Goal: Information Seeking & Learning: Understand process/instructions

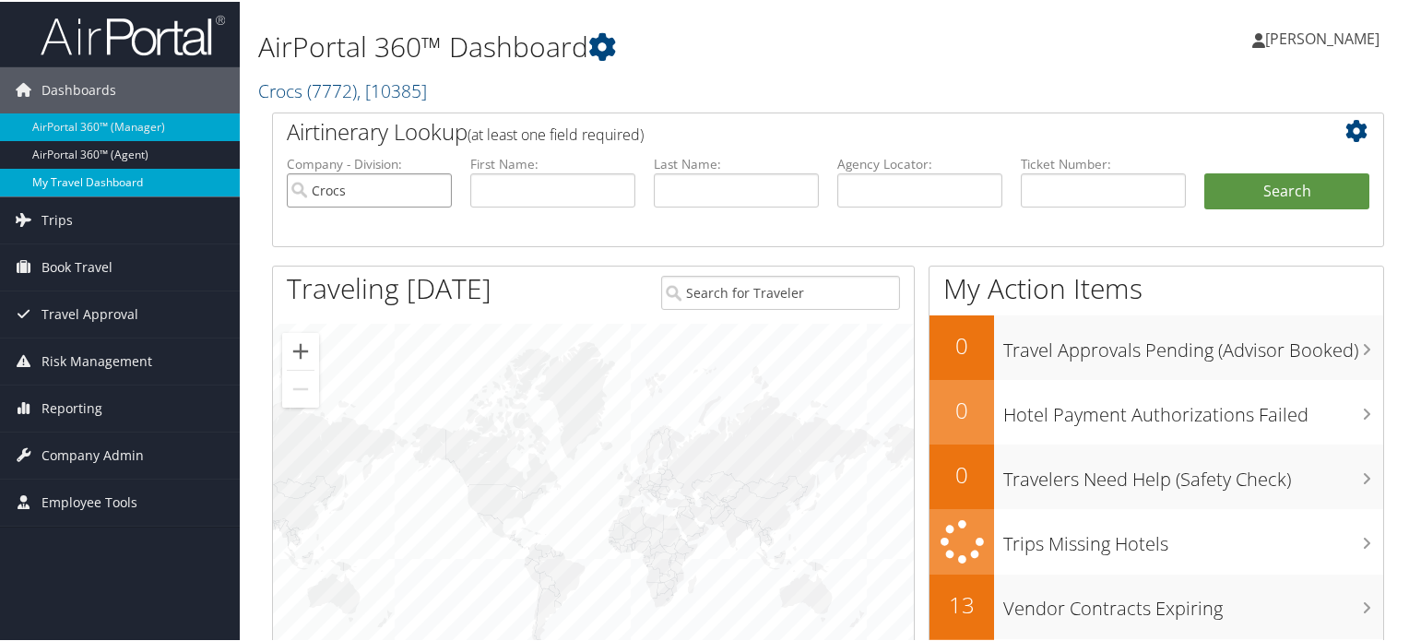
drag, startPoint x: 234, startPoint y: 174, endPoint x: 232, endPoint y: 184, distance: 10.3
click at [217, 174] on div "Dashboards AirPortal 360™ (Manager) AirPortal 360™ (Agent) My Travel Dashboard …" at bounding box center [708, 601] width 1417 height 1202
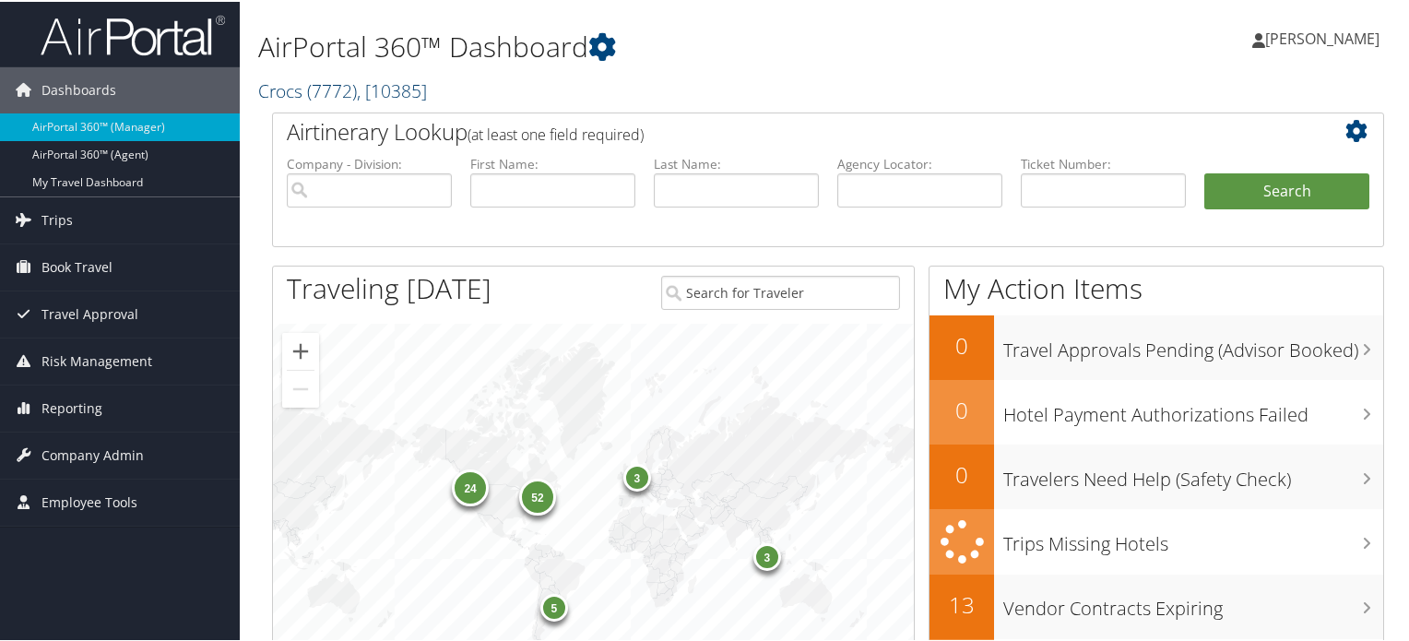
click at [398, 86] on span ", [ 10385 ]" at bounding box center [392, 89] width 70 height 25
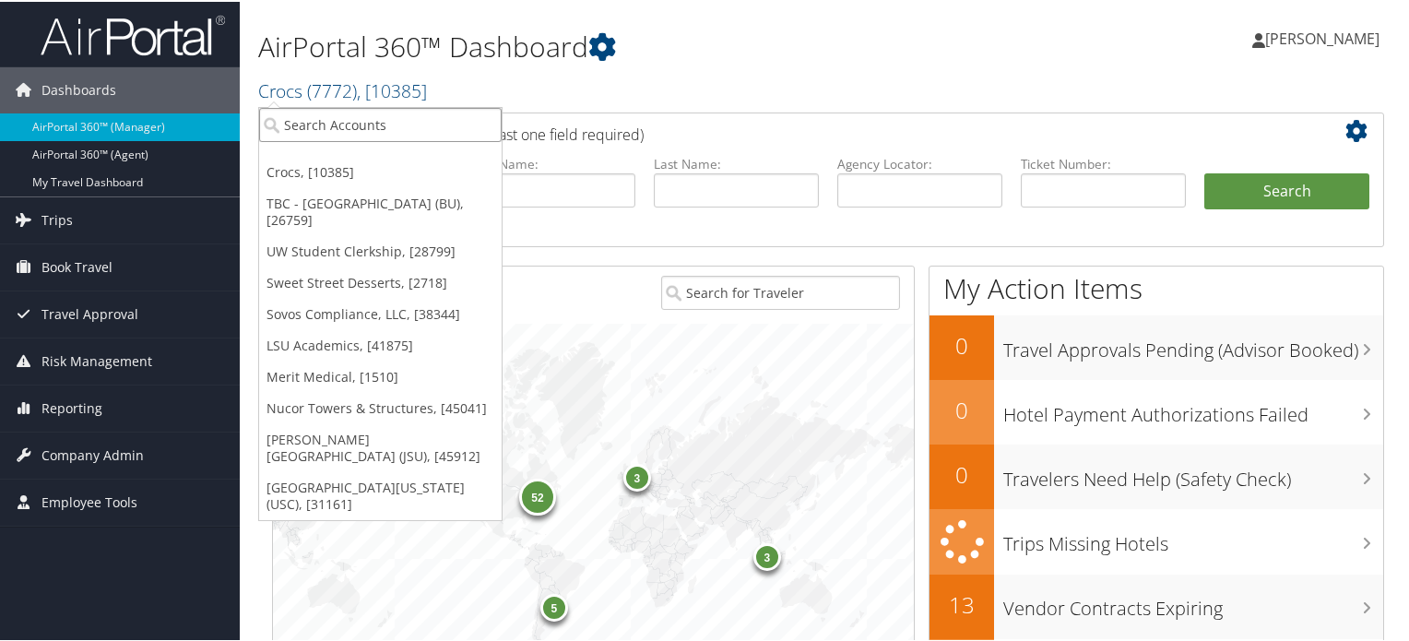
click at [395, 120] on input "search" at bounding box center [380, 123] width 243 height 34
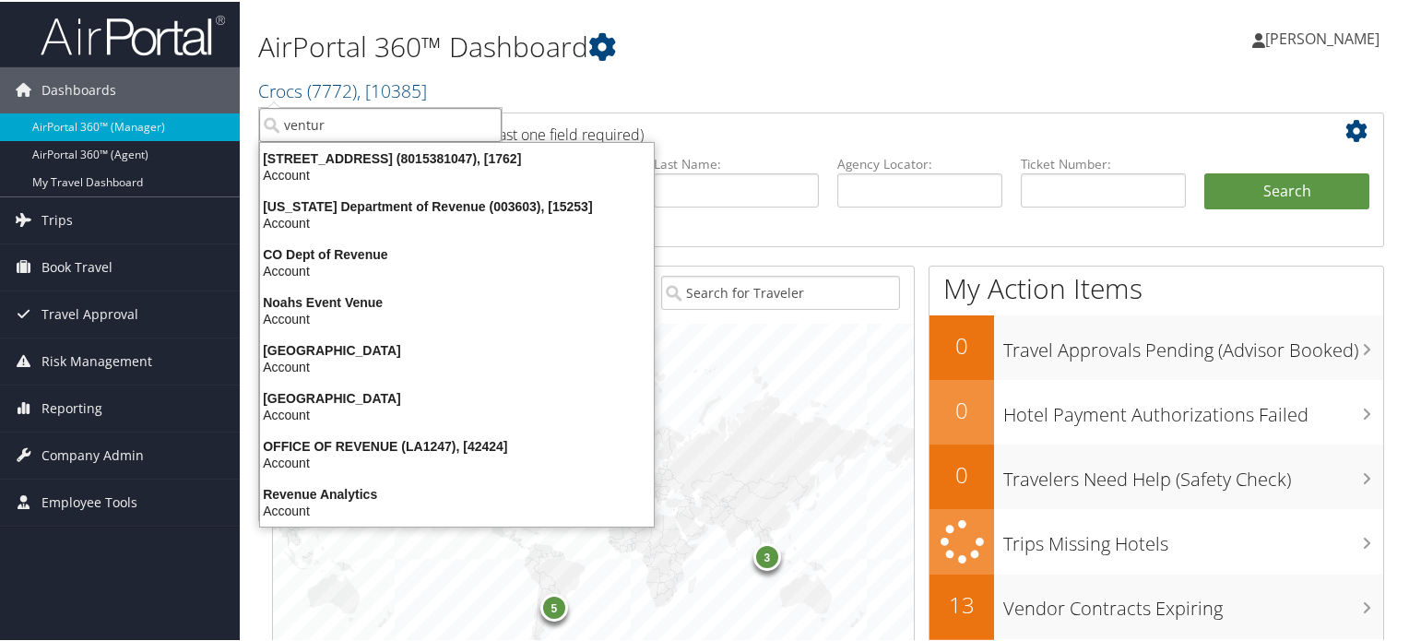
type input "venture"
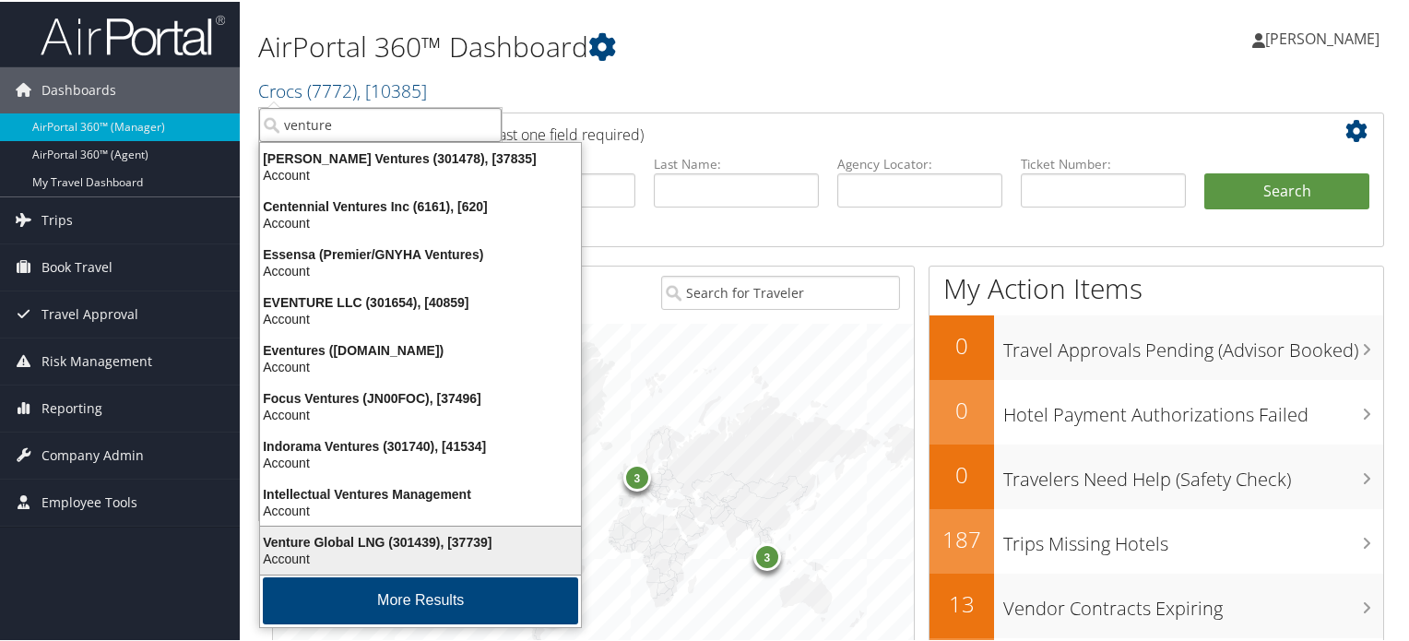
click at [312, 549] on div "Account" at bounding box center [420, 557] width 343 height 17
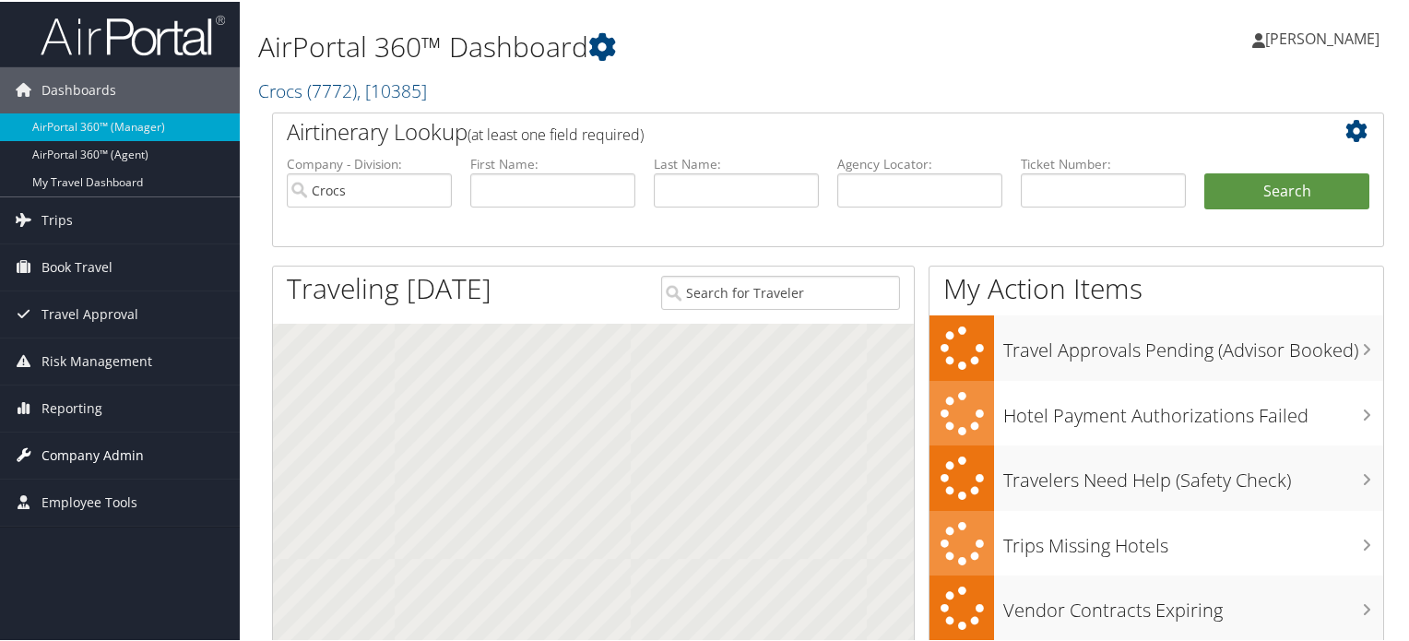
click at [74, 448] on span "Company Admin" at bounding box center [93, 454] width 102 height 46
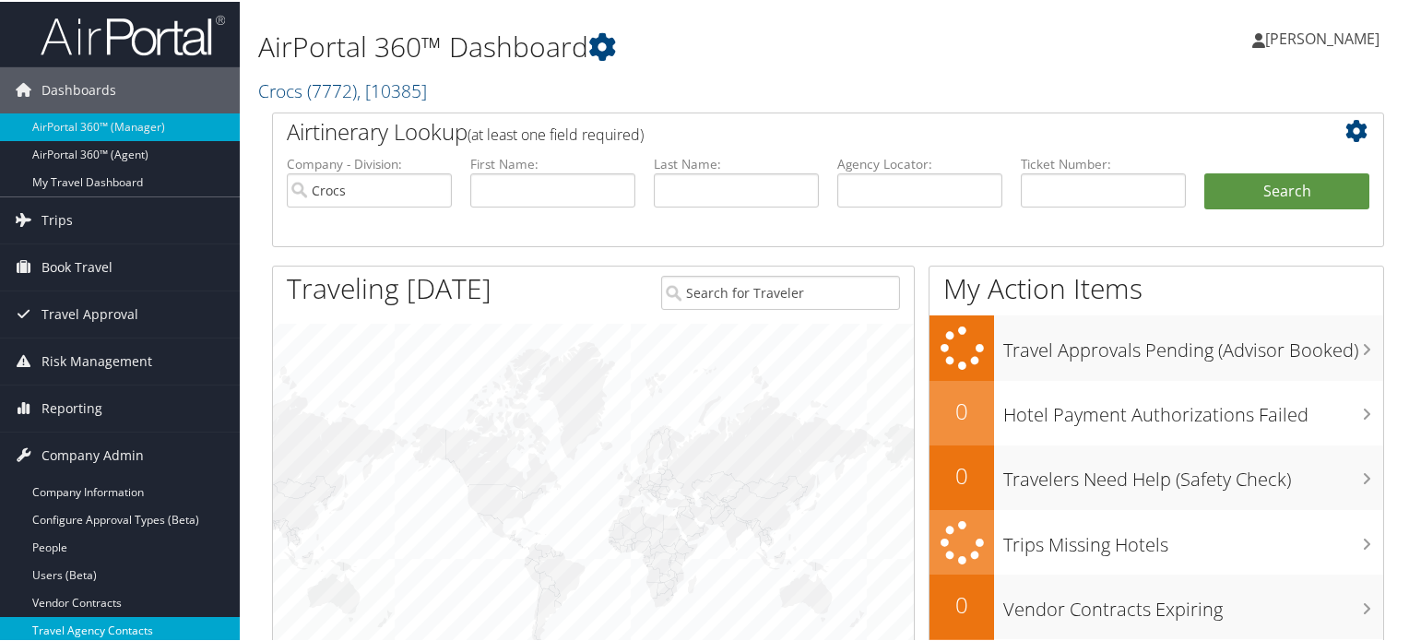
scroll to position [184, 0]
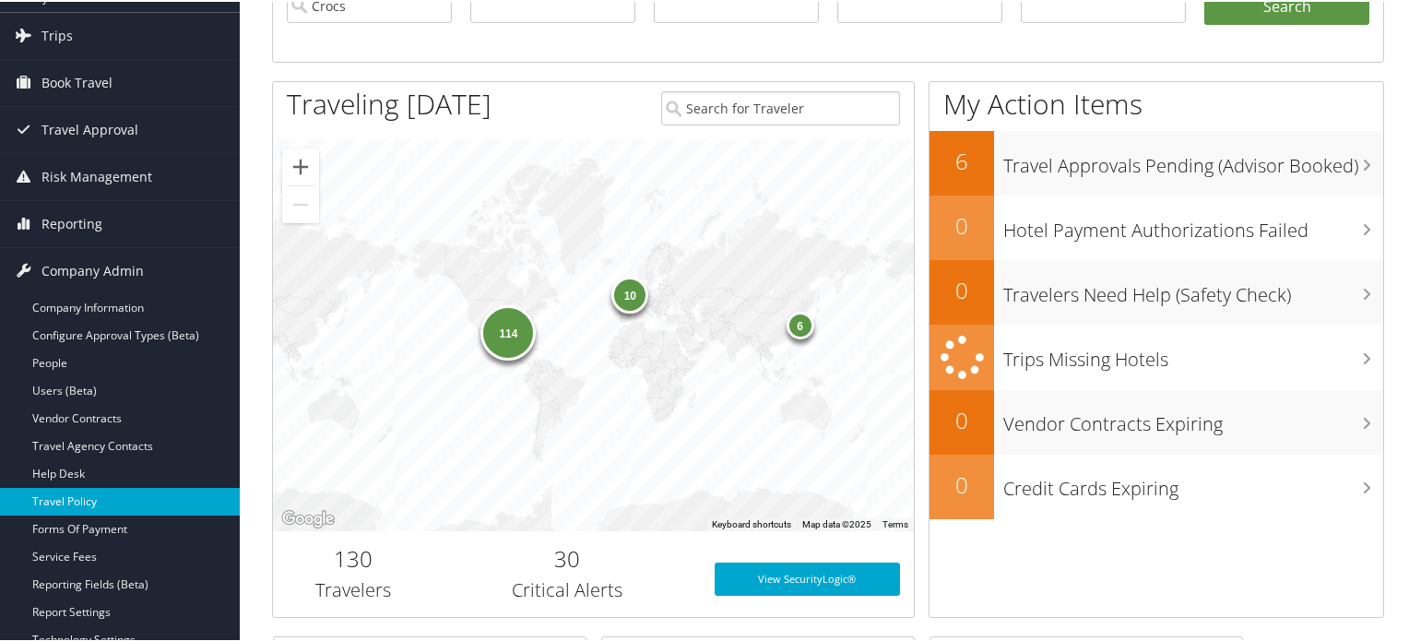
click at [103, 490] on link "Travel Policy" at bounding box center [120, 500] width 240 height 28
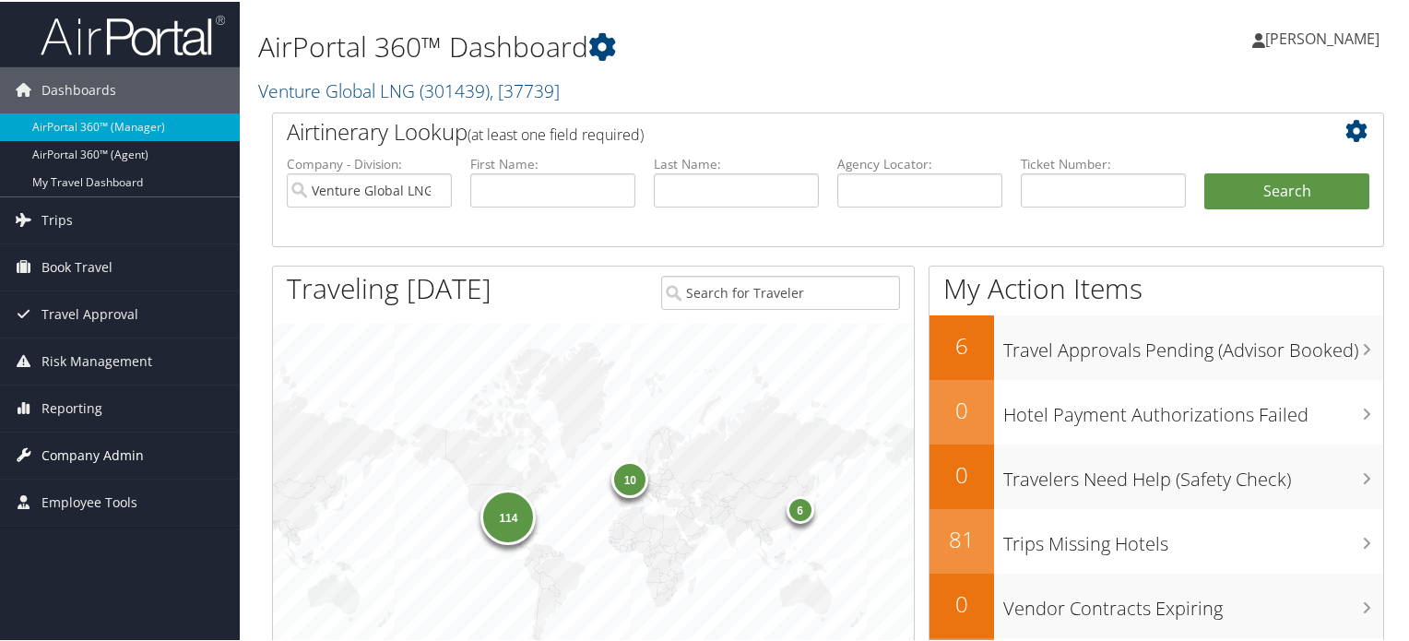
click at [111, 442] on span "Company Admin" at bounding box center [93, 454] width 102 height 46
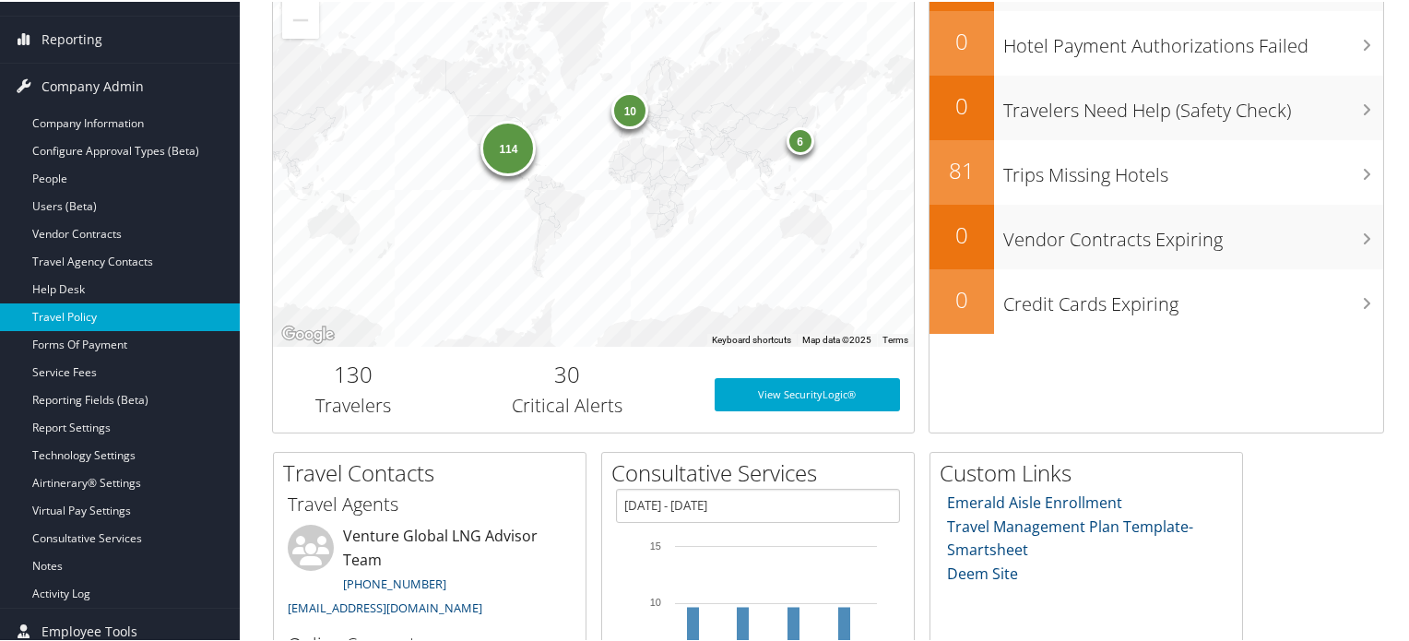
click at [103, 310] on link "Travel Policy" at bounding box center [120, 316] width 240 height 28
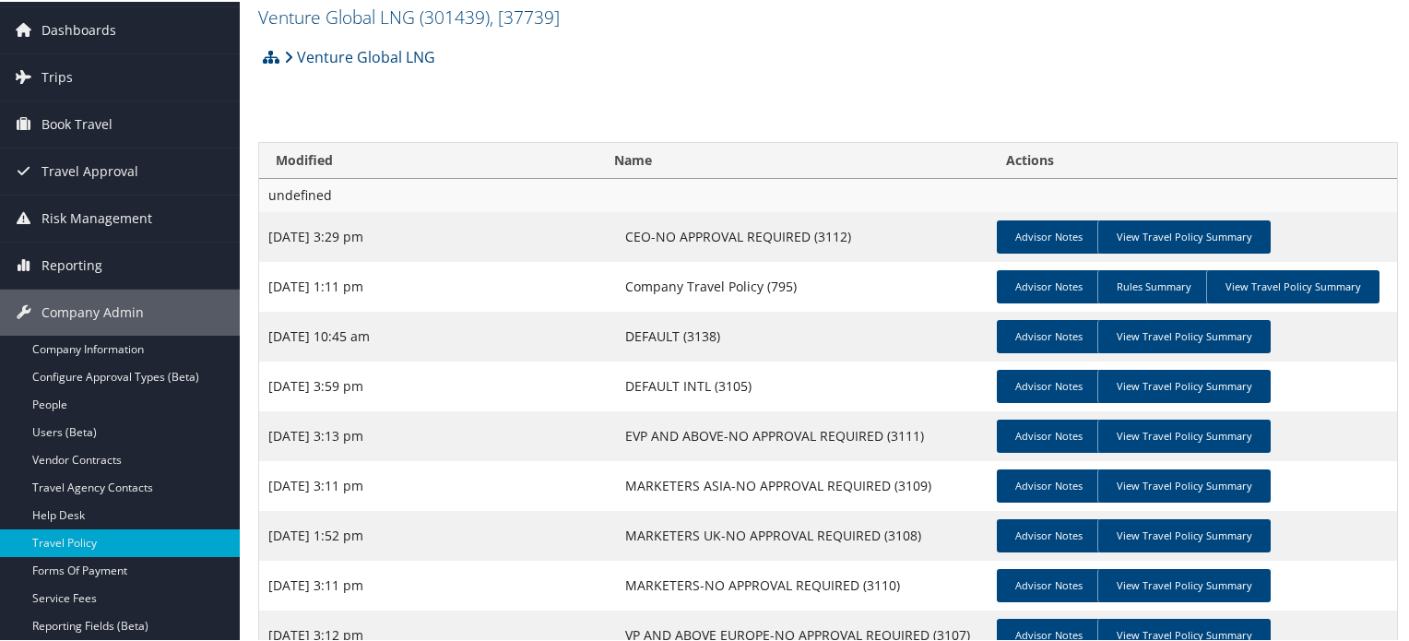
scroll to position [92, 0]
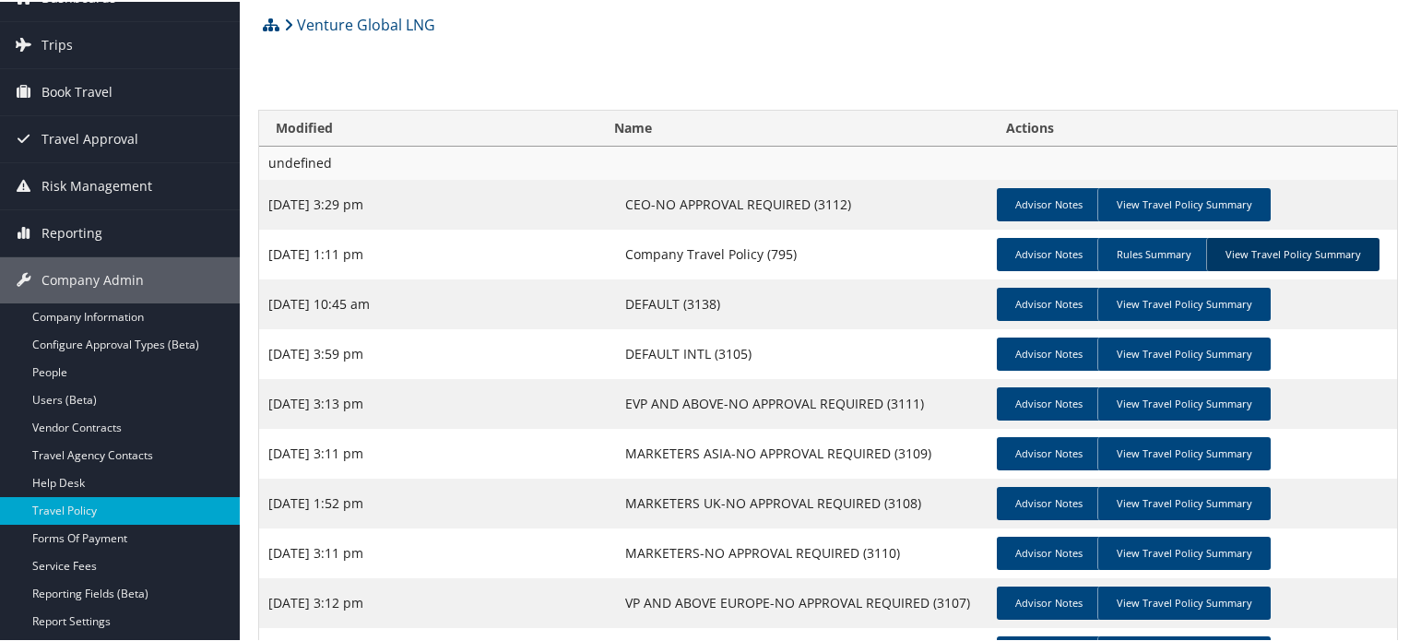
click at [1274, 249] on link "View Travel Policy Summary" at bounding box center [1292, 252] width 173 height 33
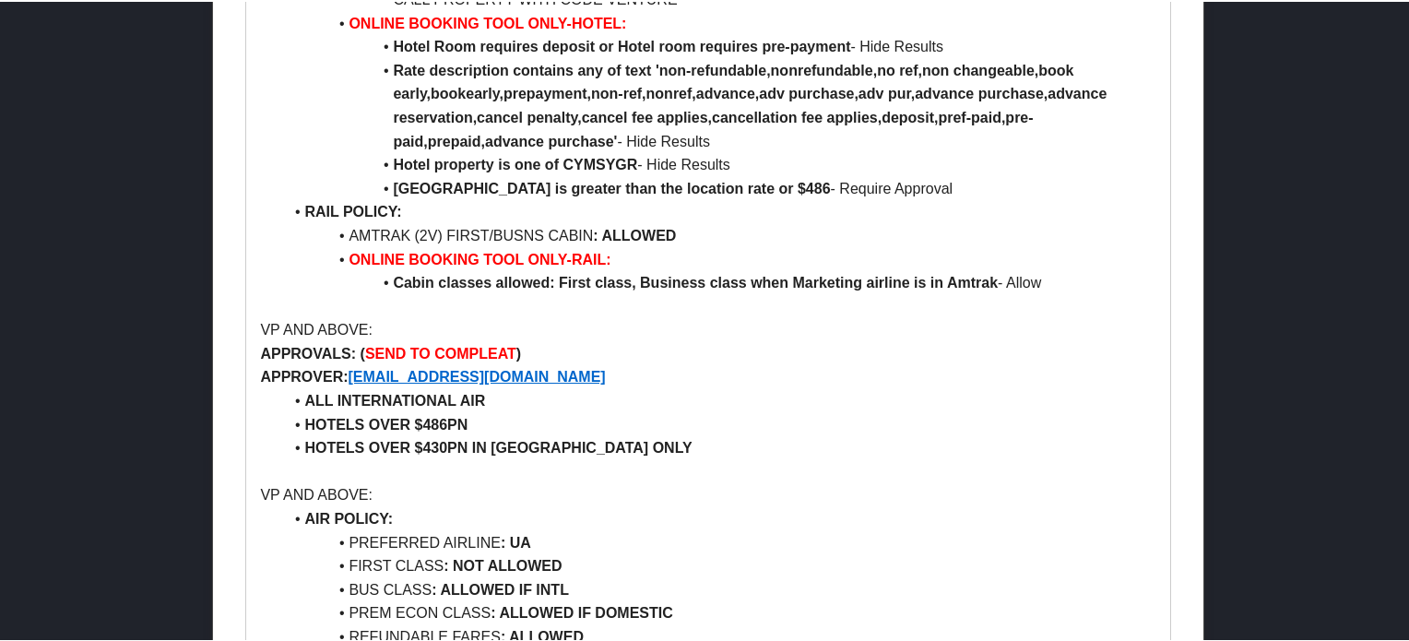
scroll to position [1844, 0]
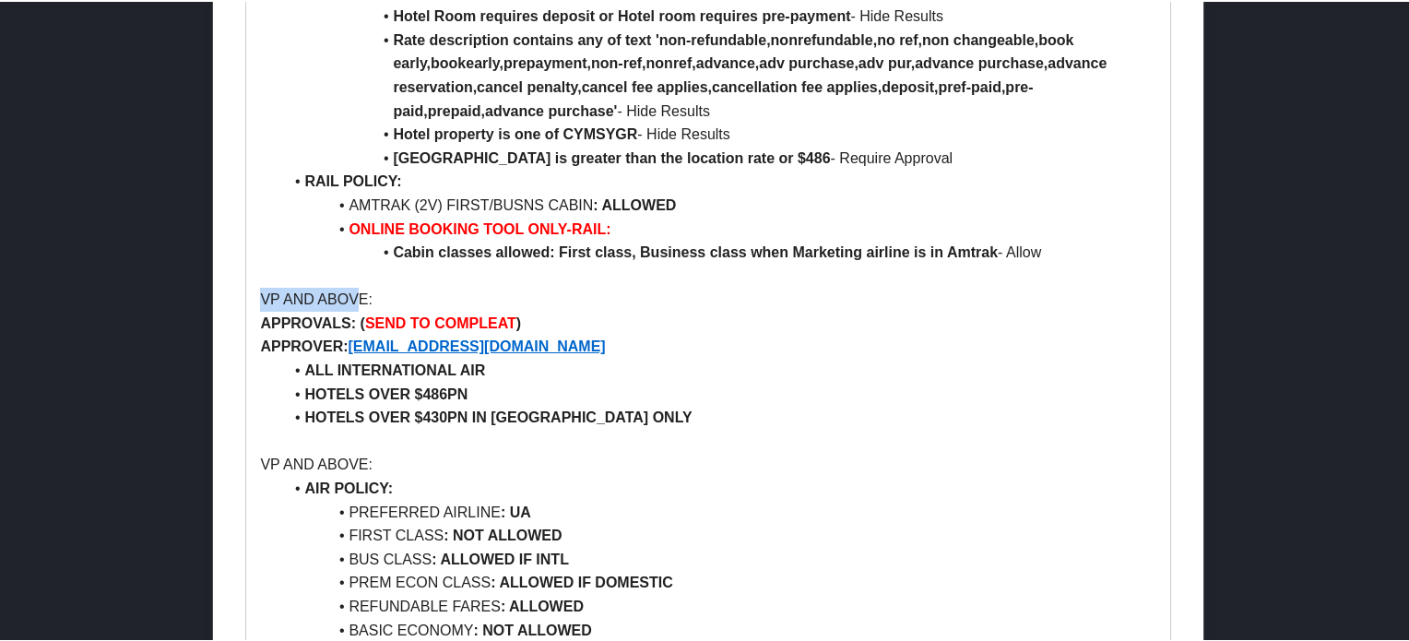
drag, startPoint x: 259, startPoint y: 296, endPoint x: 354, endPoint y: 296, distance: 95.0
click at [354, 296] on p "VP AND ABOVE:" at bounding box center [708, 298] width 896 height 24
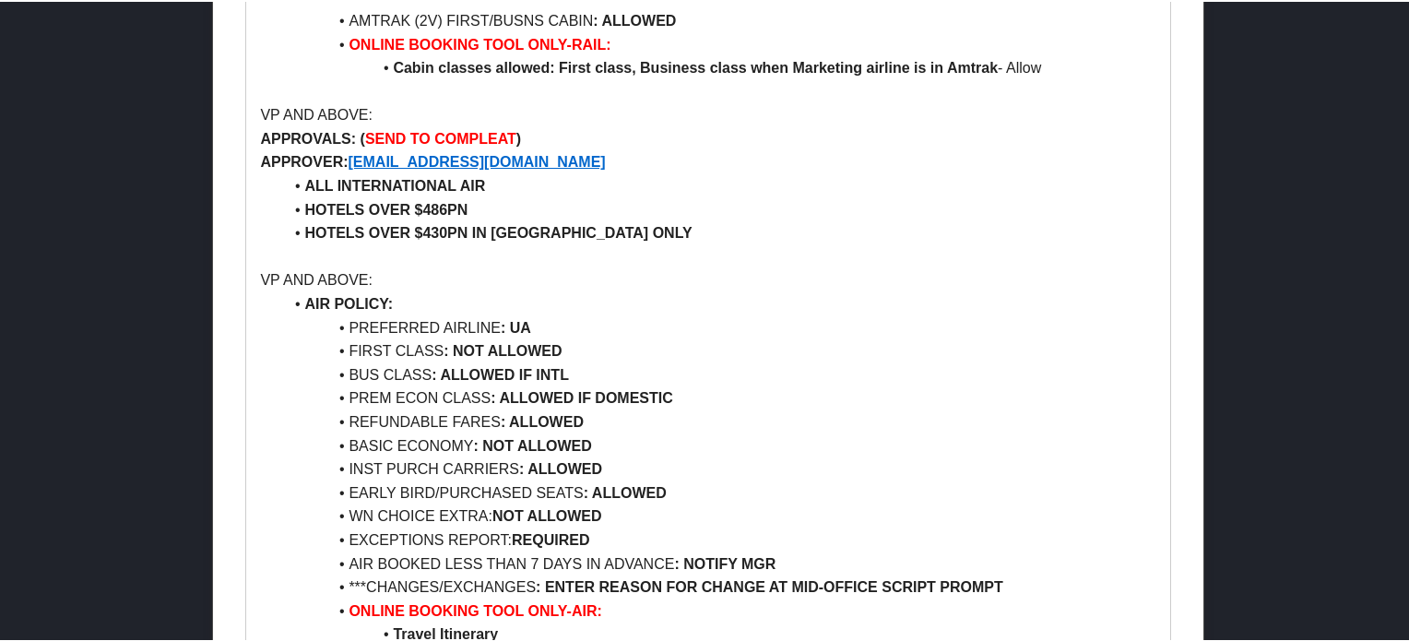
click at [369, 374] on li "BUS CLASS : ALLOWED IF INTL" at bounding box center [718, 374] width 873 height 24
drag, startPoint x: 369, startPoint y: 374, endPoint x: 531, endPoint y: 375, distance: 162.3
click at [531, 375] on li "BUS CLASS : ALLOWED IF INTL" at bounding box center [718, 374] width 873 height 24
click at [638, 376] on li "BUS CLASS : ALLOWED IF INTL" at bounding box center [718, 374] width 873 height 24
drag, startPoint x: 689, startPoint y: 392, endPoint x: 306, endPoint y: 407, distance: 383.0
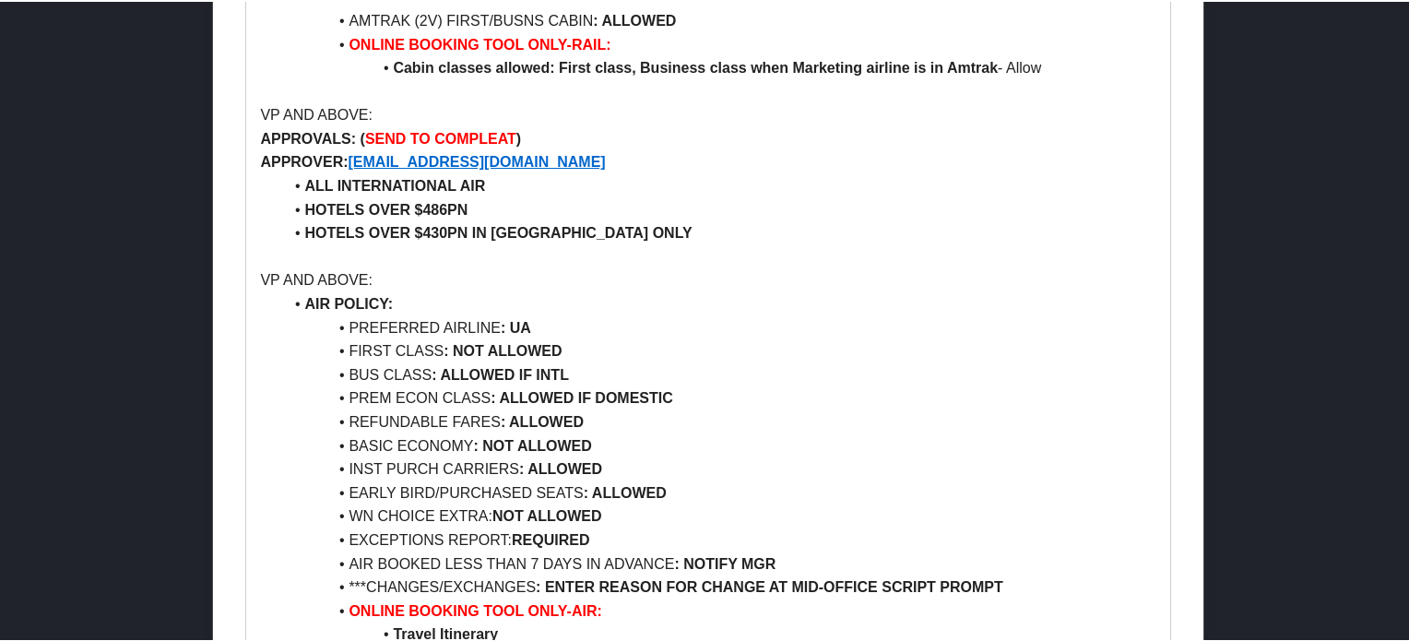
click at [306, 407] on li "PREM ECON CLASS : ALLOWED IF DOMESTIC" at bounding box center [718, 397] width 873 height 24
click at [781, 375] on li "BUS CLASS : ALLOWED IF INTL" at bounding box center [718, 374] width 873 height 24
